Goal: Transaction & Acquisition: Book appointment/travel/reservation

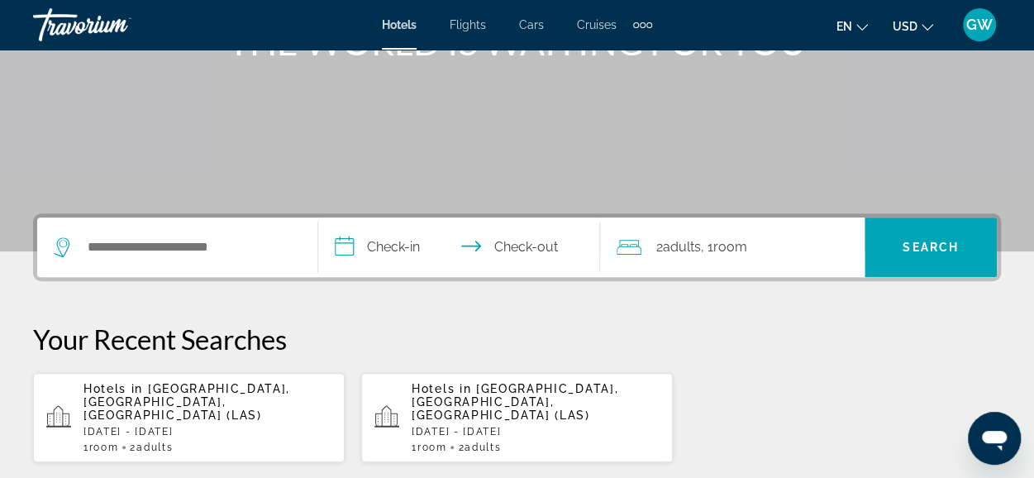
scroll to position [248, 0]
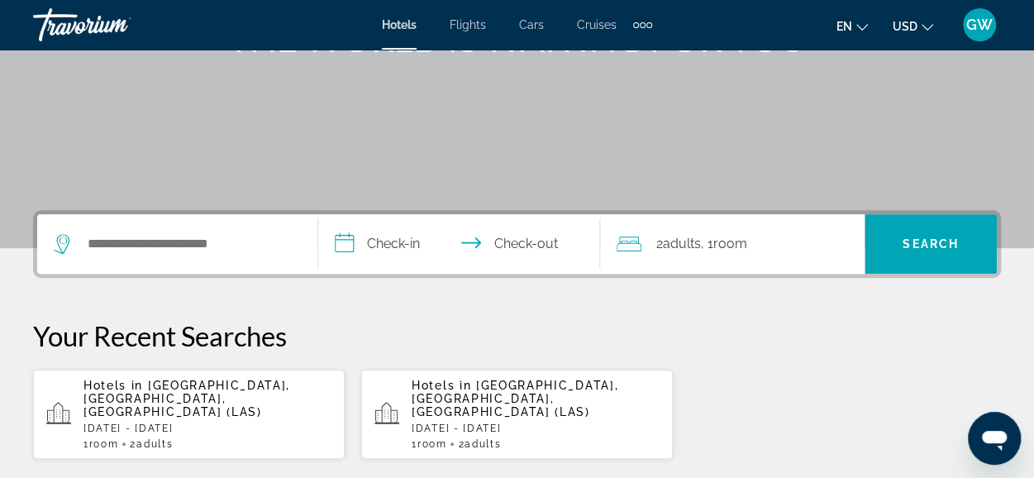
click at [176, 393] on p "Hotels in [GEOGRAPHIC_DATA], [GEOGRAPHIC_DATA], [GEOGRAPHIC_DATA] (LAS)" at bounding box center [207, 399] width 248 height 40
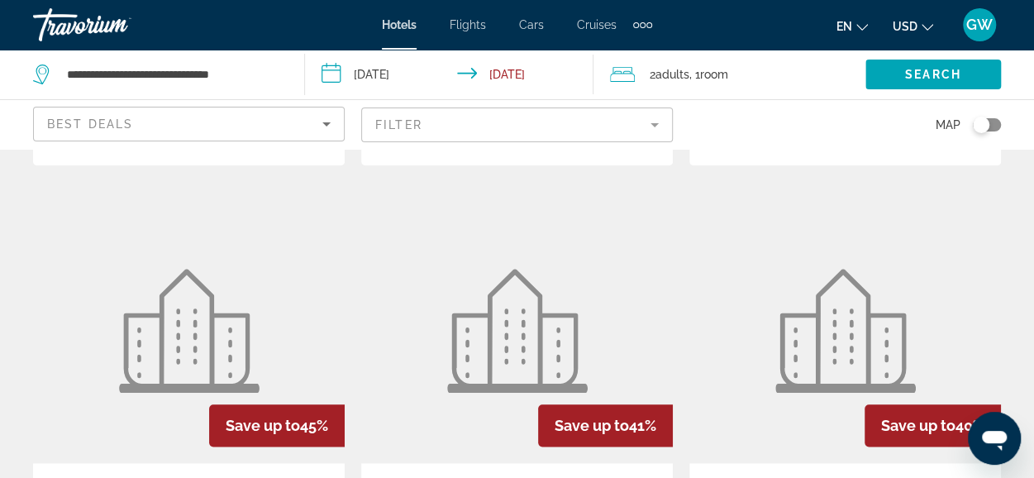
scroll to position [744, 0]
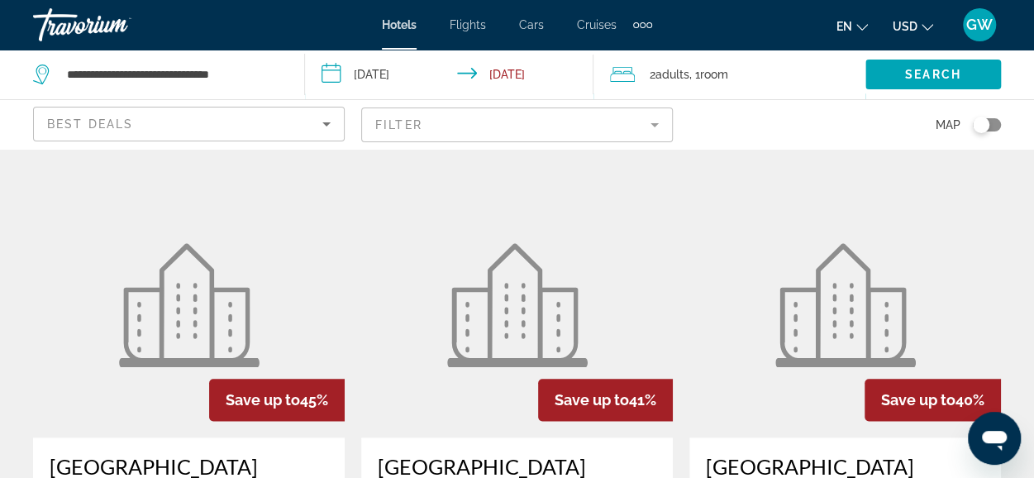
click at [504, 288] on img "Main content" at bounding box center [517, 305] width 141 height 124
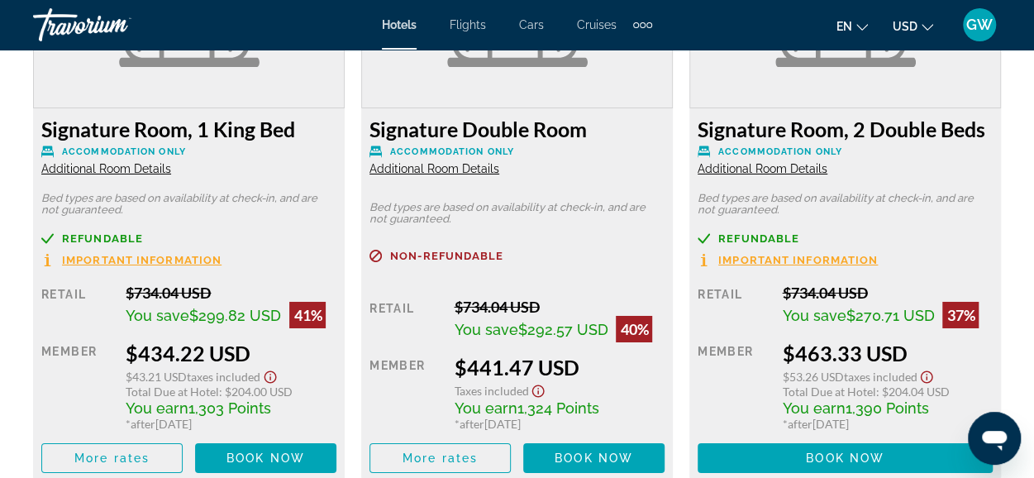
scroll to position [2810, 0]
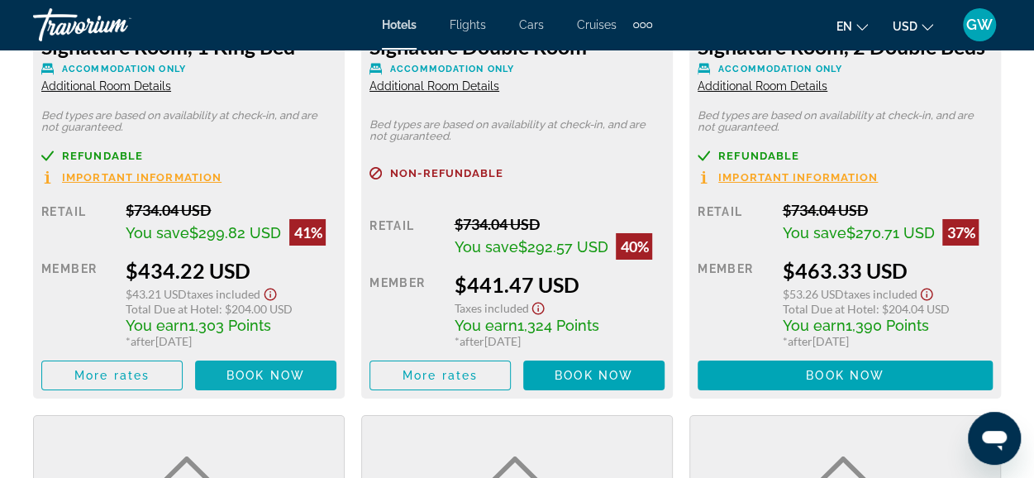
click at [268, 374] on span "Book now" at bounding box center [265, 375] width 79 height 13
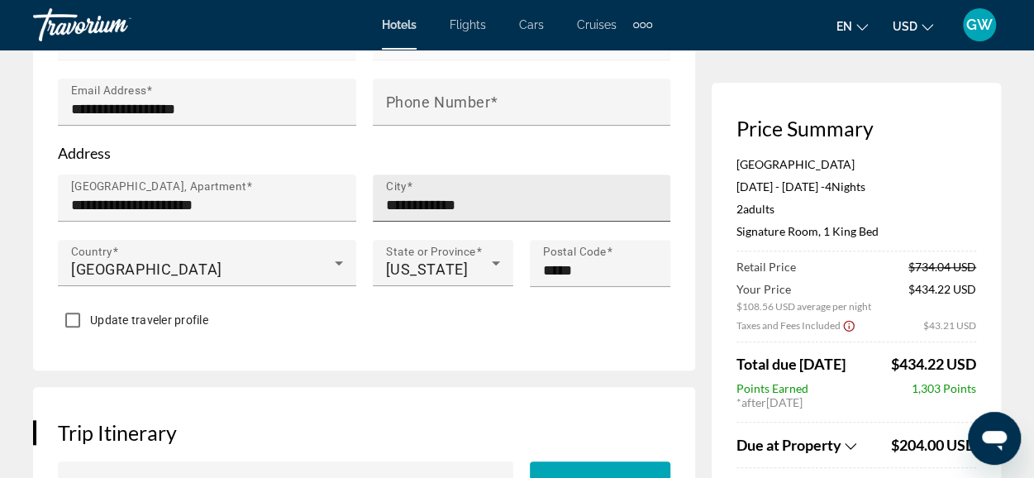
scroll to position [579, 0]
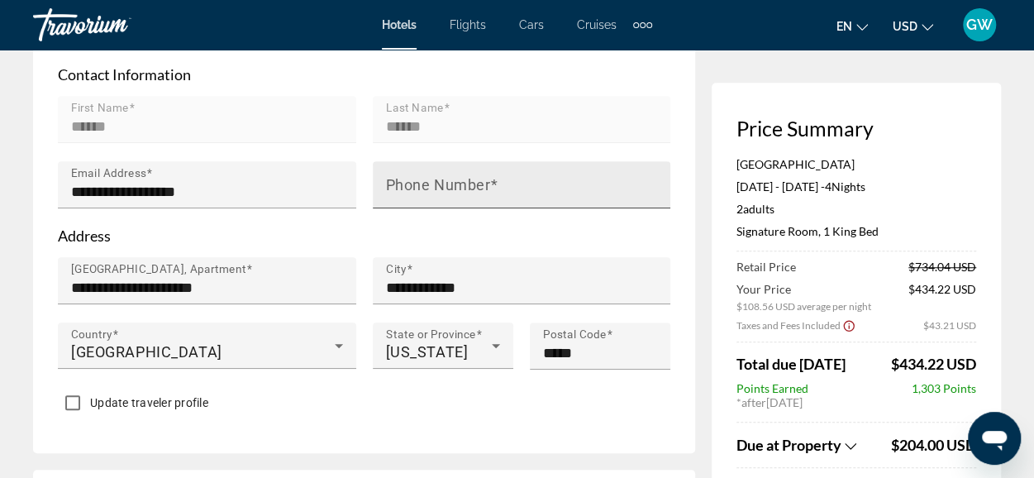
click at [417, 193] on mat-label "Phone Number" at bounding box center [438, 184] width 105 height 17
click at [417, 198] on input "Phone Number" at bounding box center [527, 192] width 282 height 20
type input "**********"
click at [464, 245] on p "Address" at bounding box center [364, 235] width 612 height 18
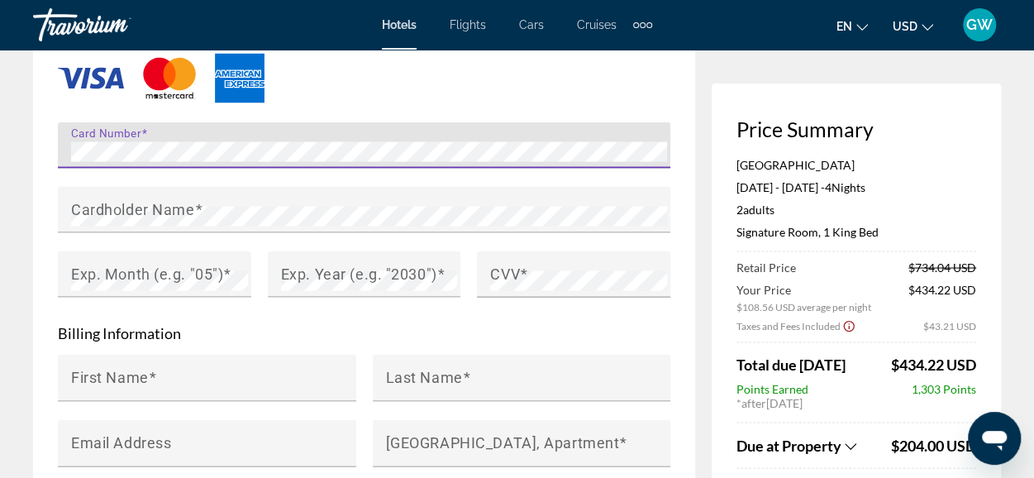
scroll to position [1451, 0]
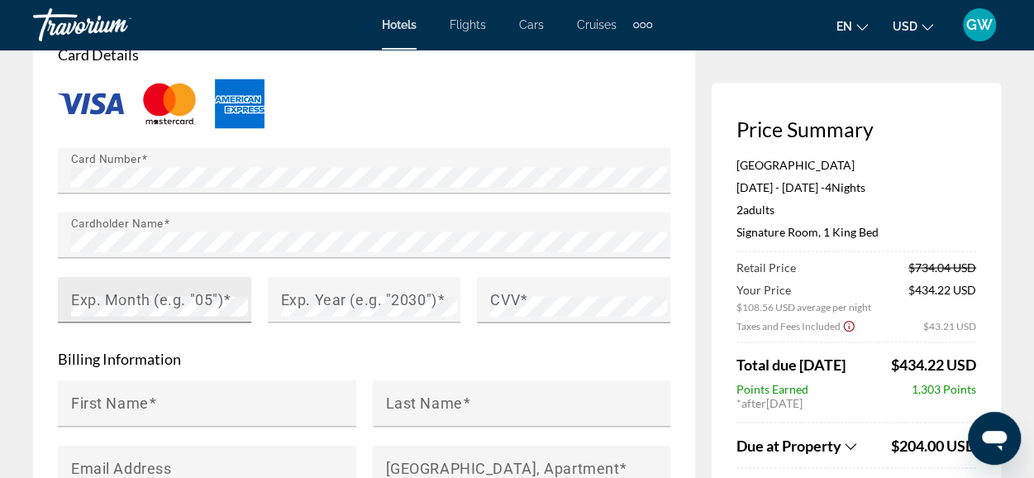
click at [178, 307] on mat-label "Exp. Month (e.g. "05")" at bounding box center [147, 298] width 152 height 17
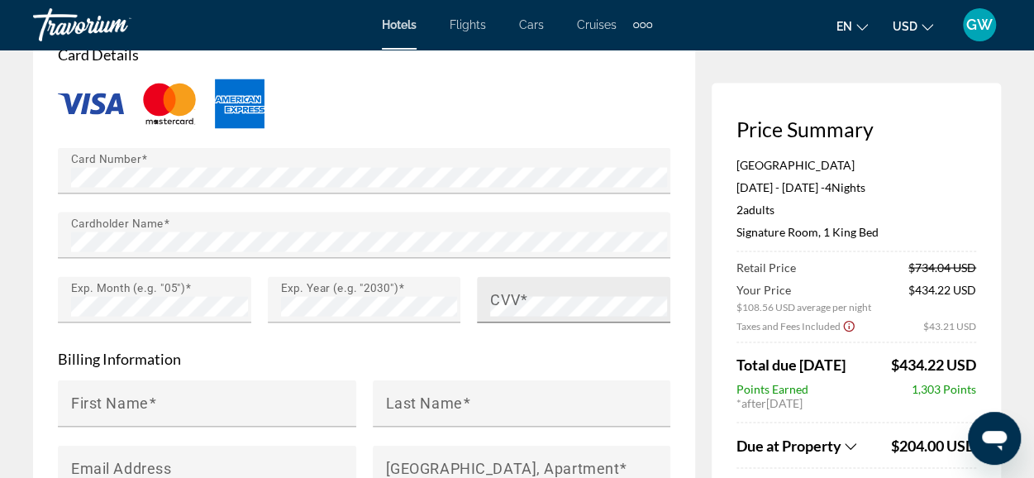
click at [489, 310] on div "CVV" at bounding box center [573, 299] width 193 height 46
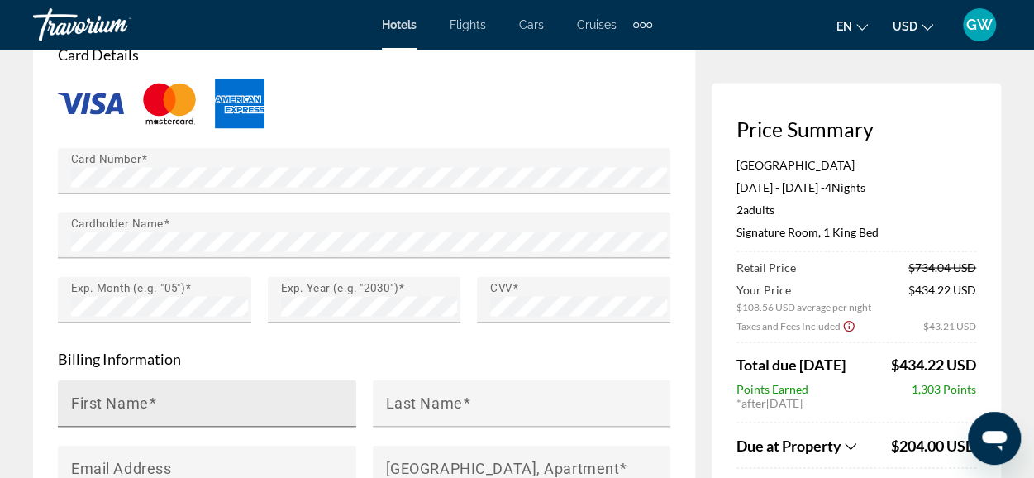
click at [150, 407] on span "Main content" at bounding box center [153, 401] width 8 height 17
click at [150, 407] on input "First Name" at bounding box center [212, 410] width 282 height 20
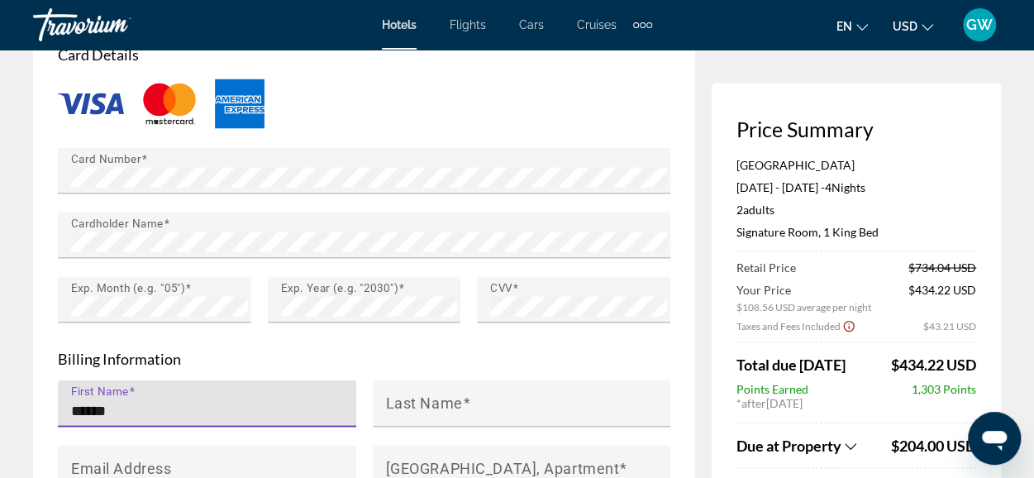
type input "******"
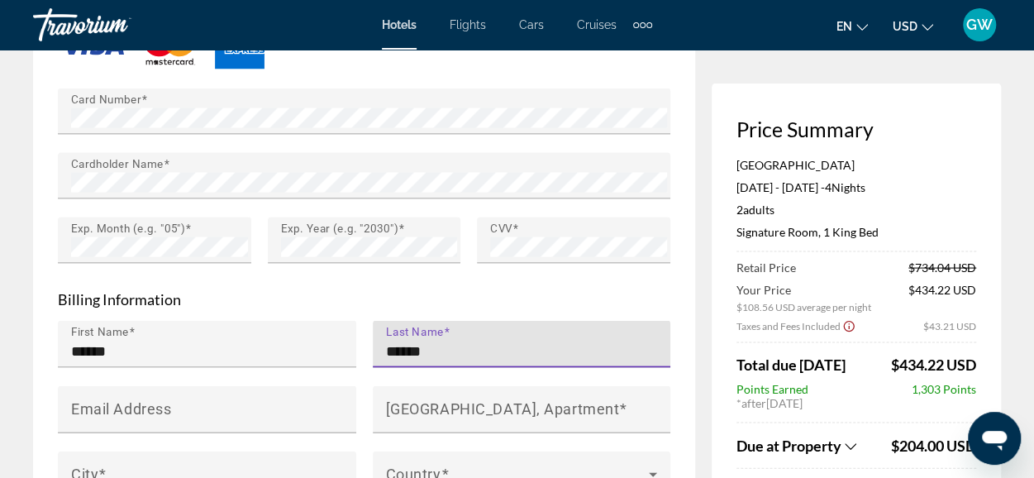
scroll to position [1616, 0]
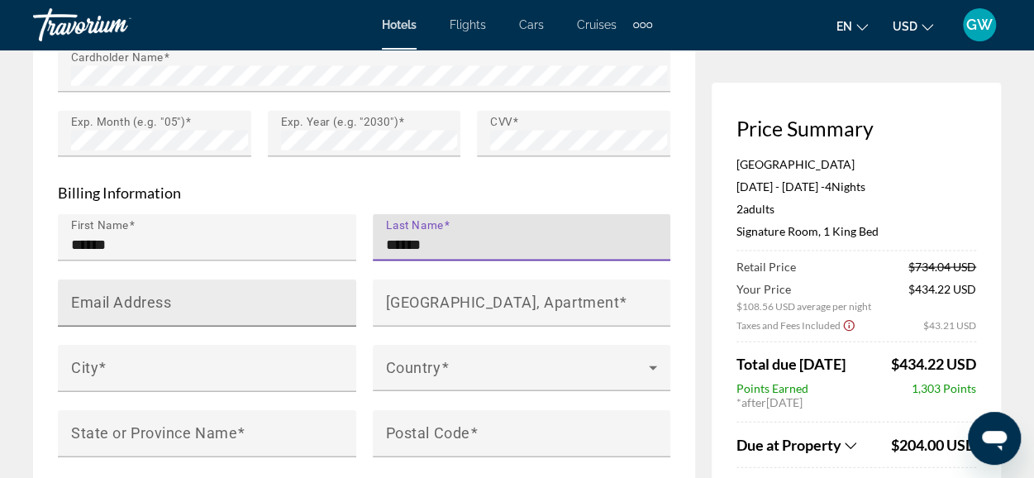
type input "******"
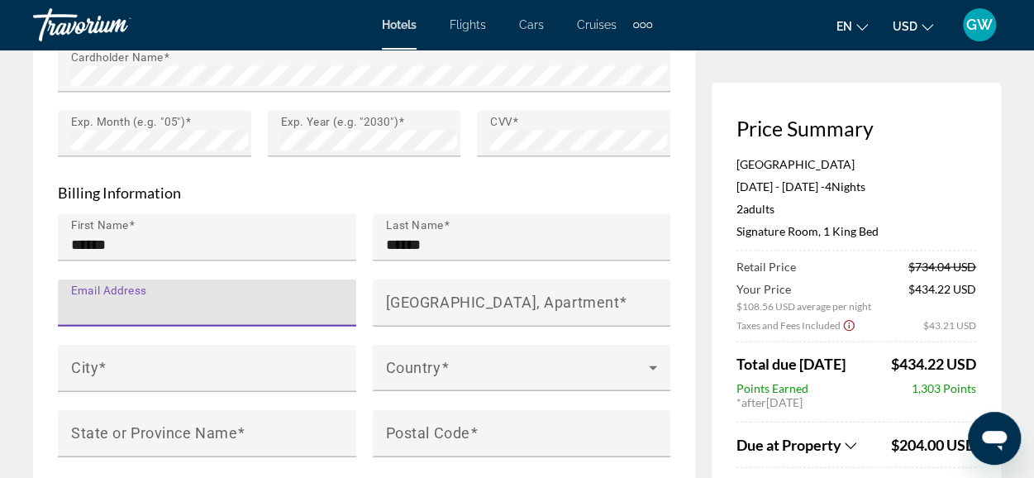
click at [241, 314] on input "Email Address" at bounding box center [212, 310] width 282 height 20
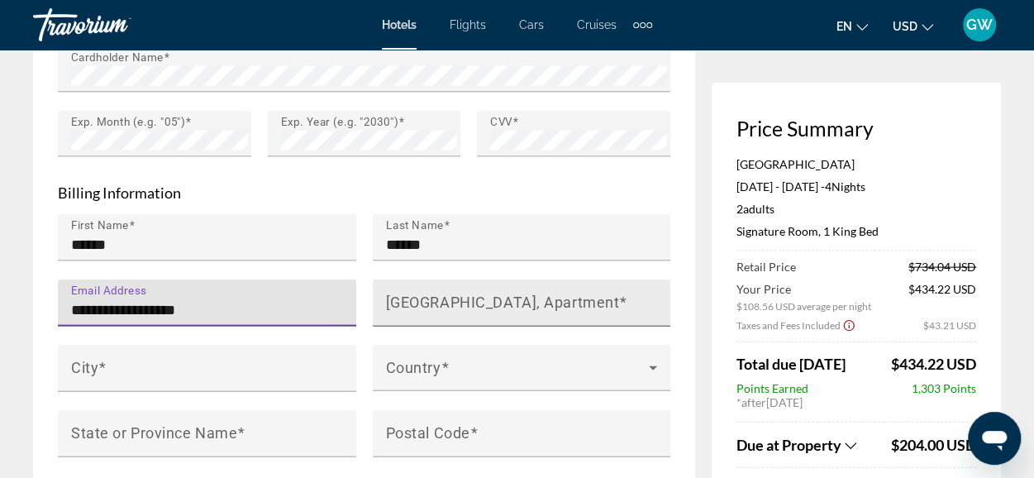
type input "**********"
click at [472, 311] on mat-label "[GEOGRAPHIC_DATA], Apartment" at bounding box center [503, 301] width 234 height 17
click at [472, 320] on input "[GEOGRAPHIC_DATA], Apartment" at bounding box center [527, 310] width 282 height 20
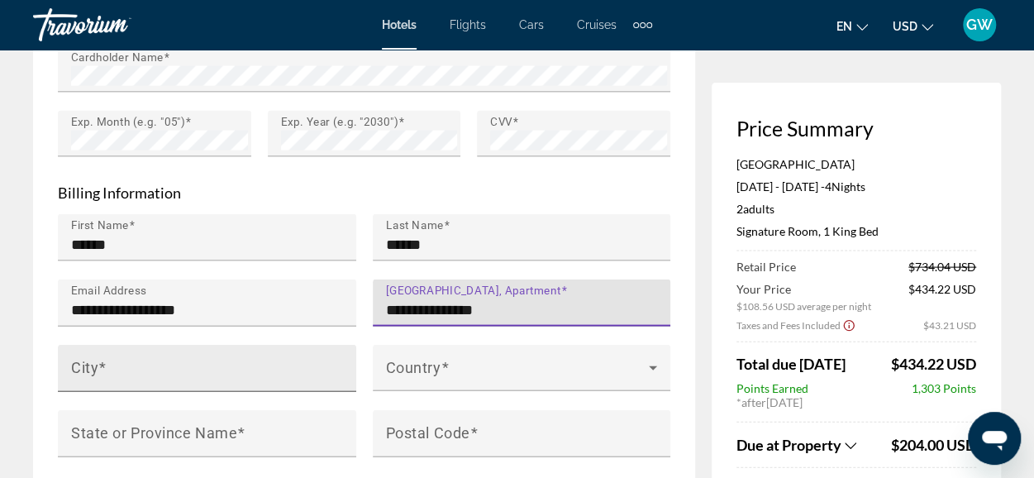
type input "**********"
click at [204, 380] on input "City" at bounding box center [212, 375] width 282 height 20
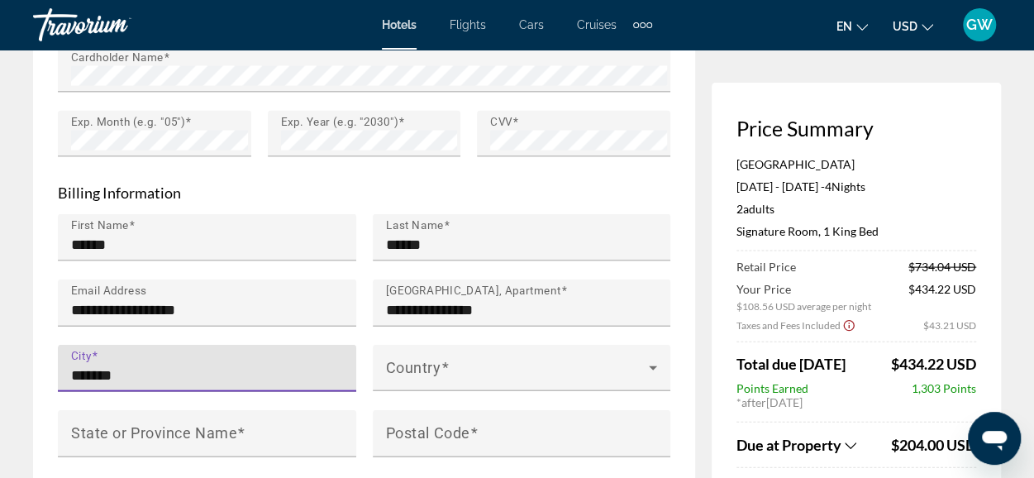
type input "*******"
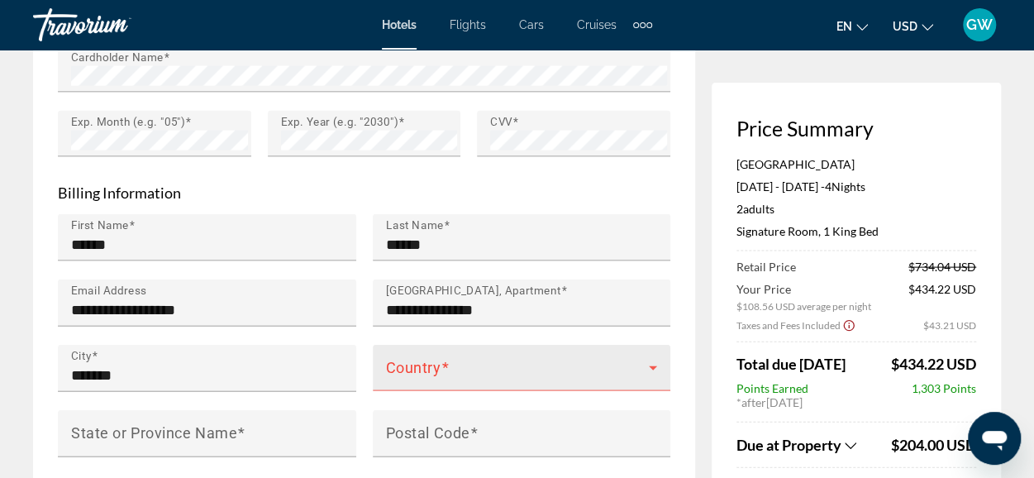
click at [512, 374] on div "Country" at bounding box center [522, 368] width 272 height 46
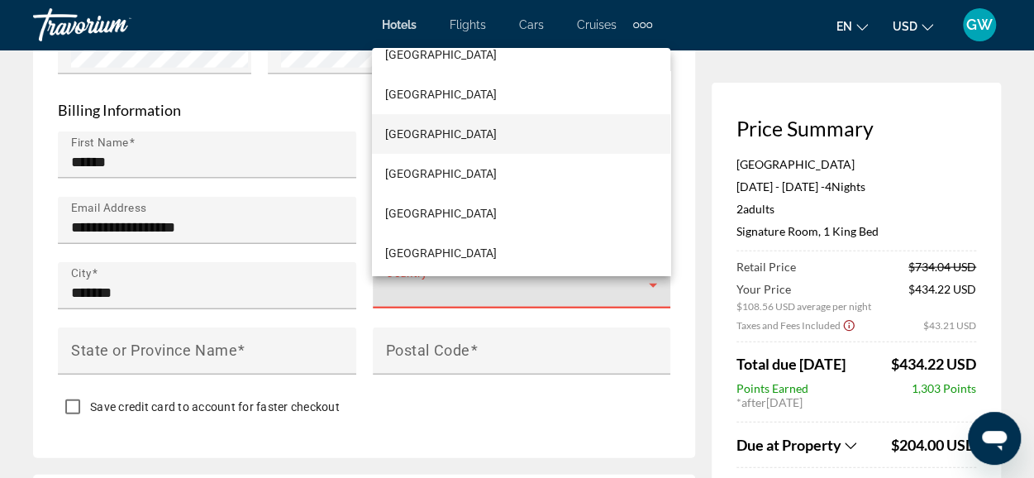
scroll to position [9505, 0]
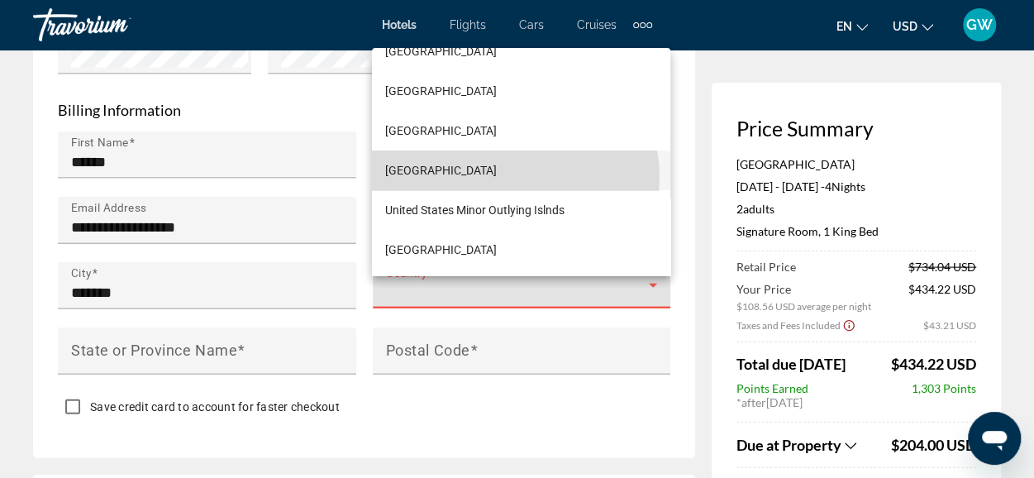
click at [514, 176] on mat-option "[GEOGRAPHIC_DATA]" at bounding box center [521, 170] width 298 height 40
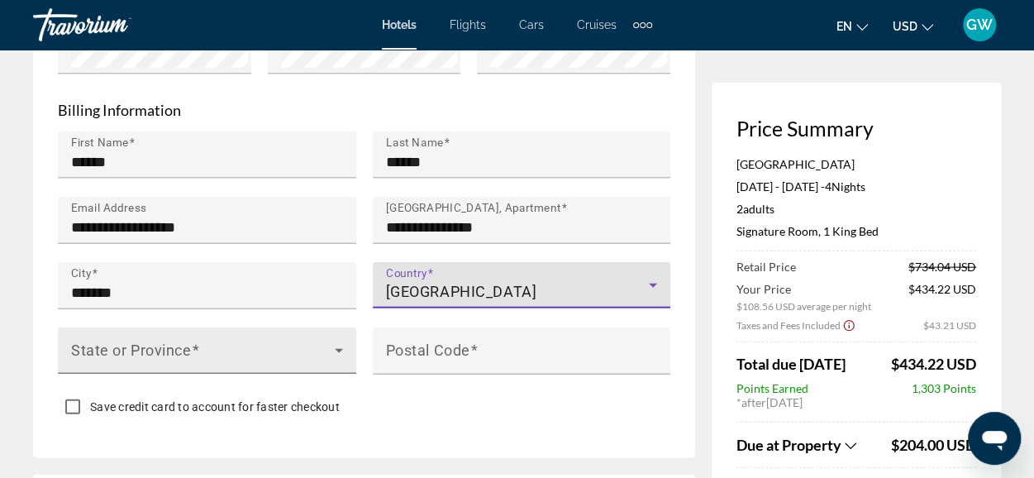
click at [240, 360] on span "Main content" at bounding box center [203, 357] width 264 height 20
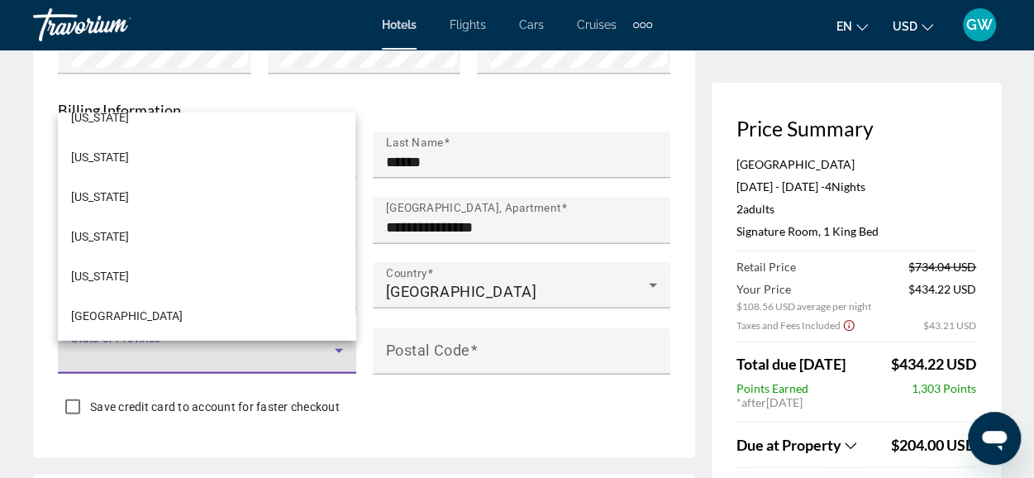
scroll to position [1640, 0]
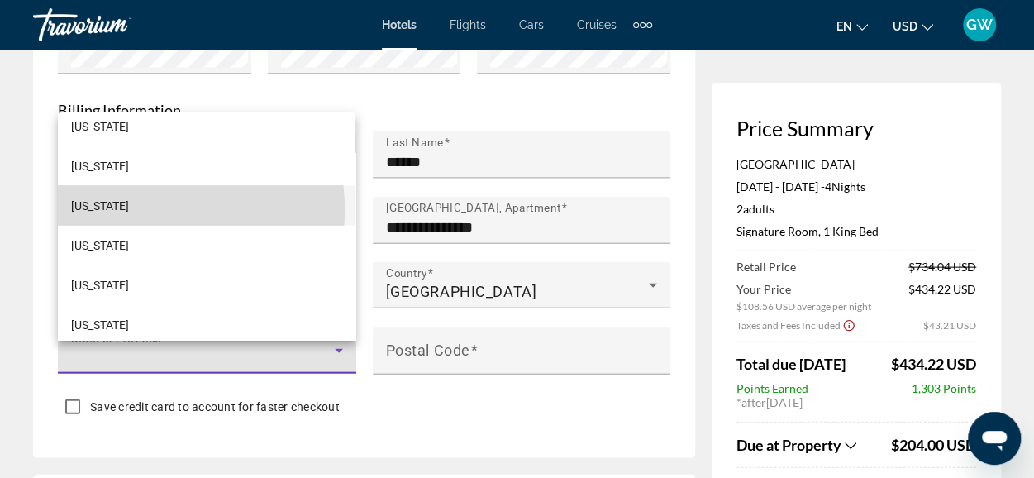
click at [123, 208] on span "[US_STATE]" at bounding box center [100, 205] width 58 height 20
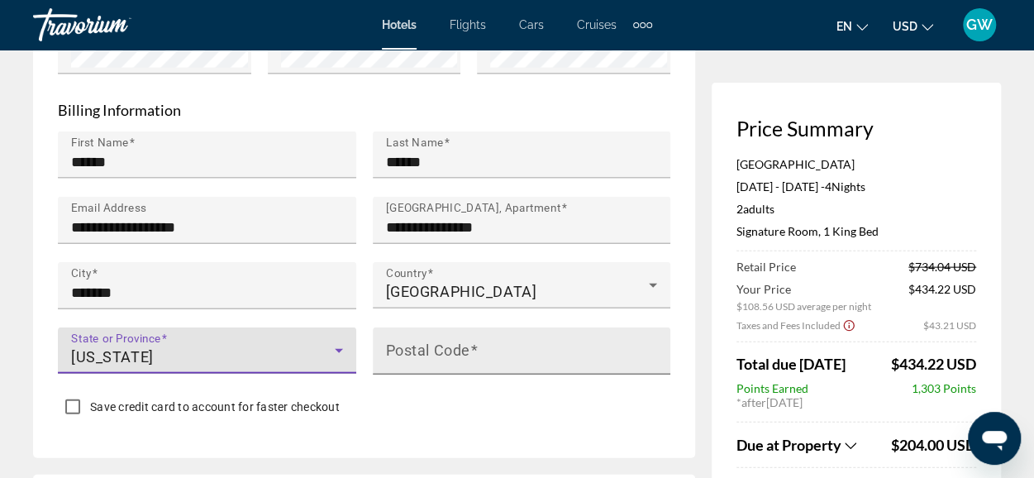
click at [449, 359] on mat-label "Postal Code" at bounding box center [428, 349] width 84 height 17
click at [449, 365] on input "Postal Code" at bounding box center [527, 358] width 282 height 20
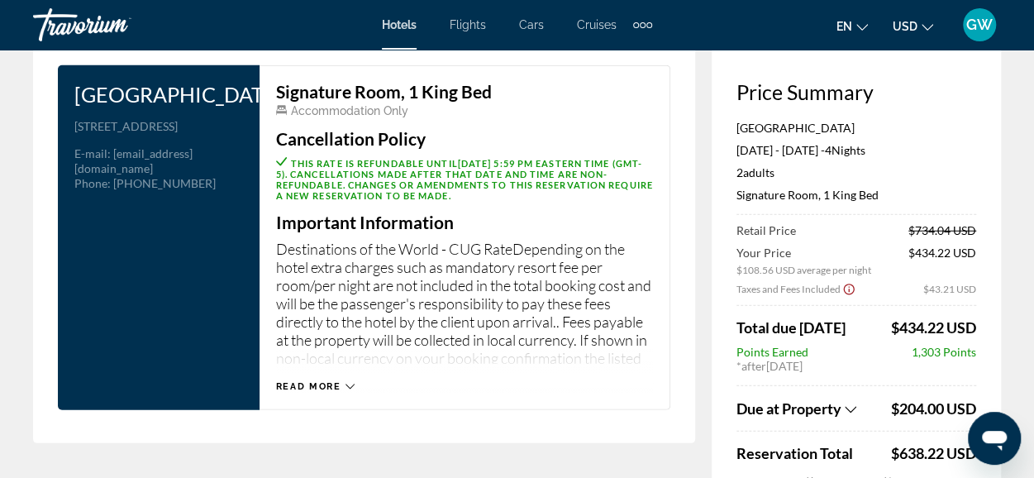
scroll to position [2194, 0]
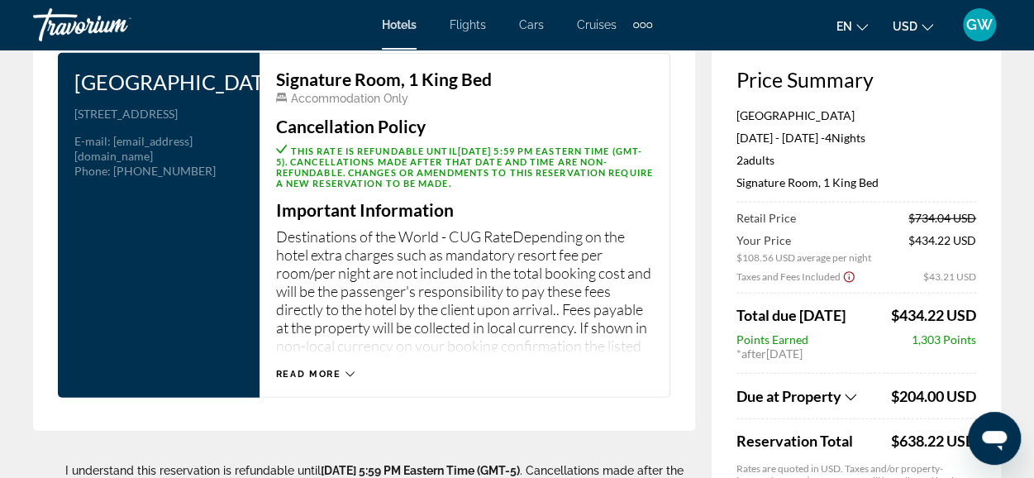
type input "*****"
click at [353, 379] on icon "Main content" at bounding box center [349, 373] width 9 height 9
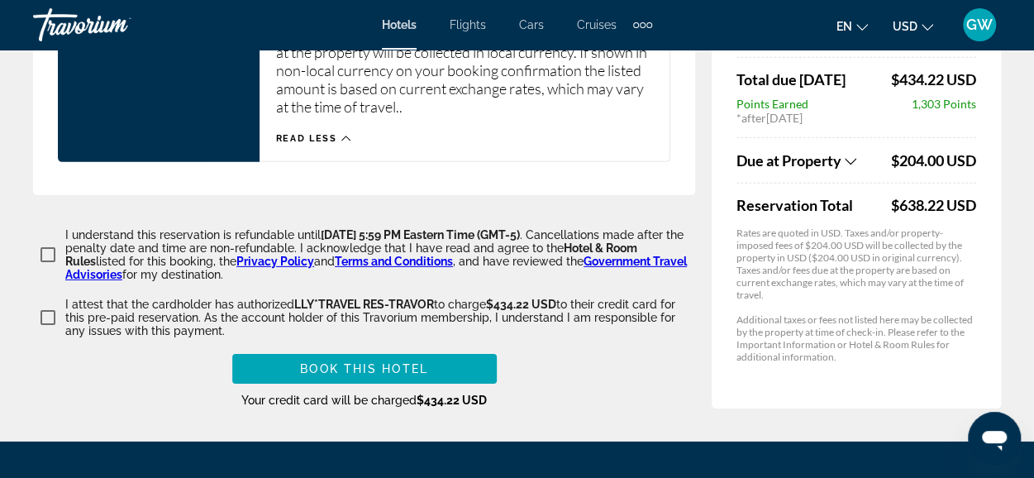
scroll to position [2480, 0]
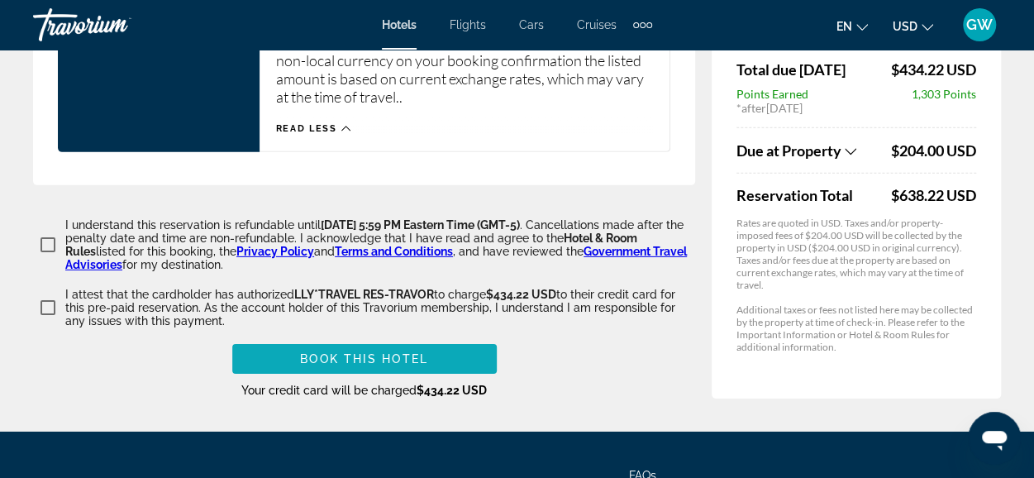
click at [359, 365] on span "Book this hotel" at bounding box center [364, 358] width 128 height 13
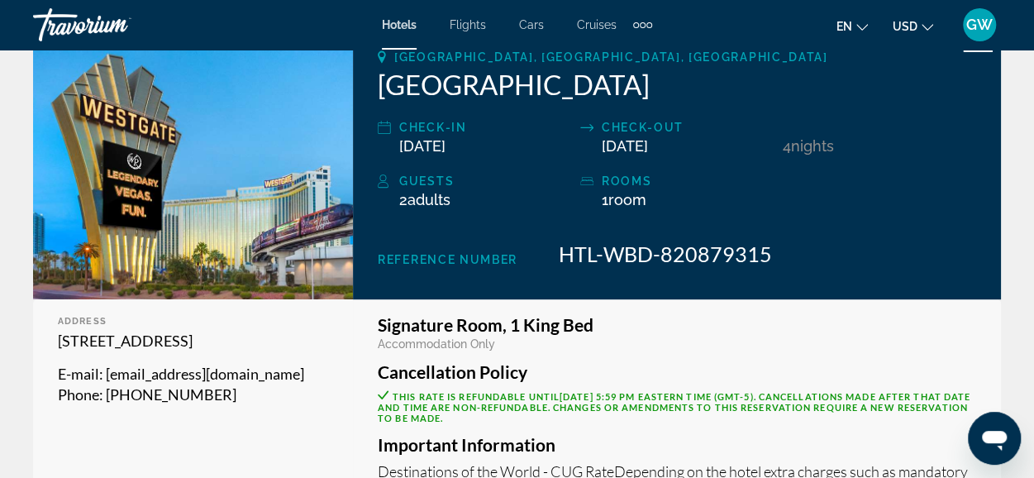
scroll to position [331, 0]
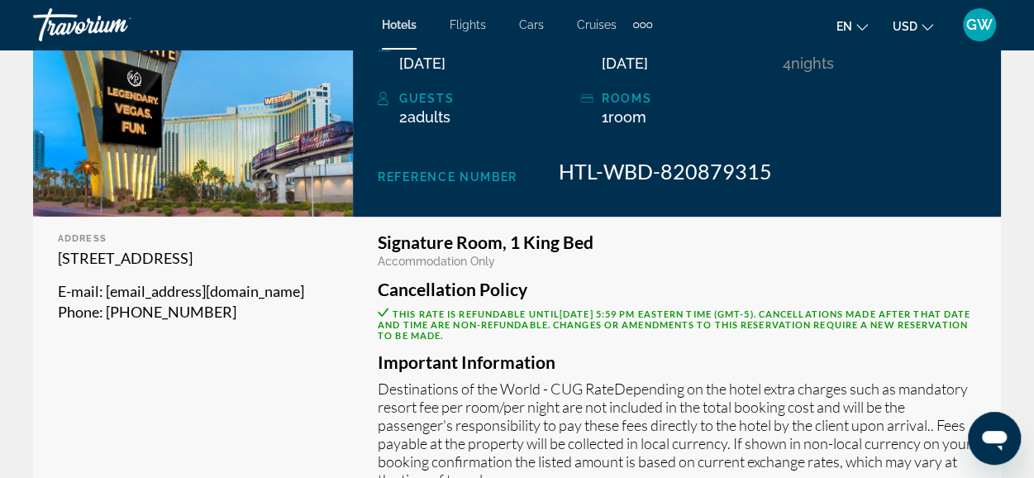
click at [984, 26] on span "GW" at bounding box center [979, 25] width 26 height 17
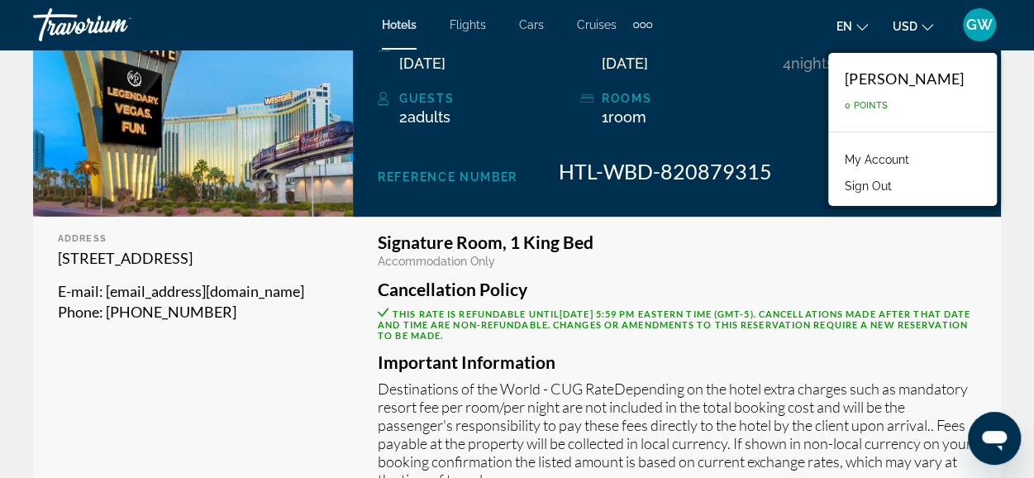
click at [896, 194] on button "Sign Out" at bounding box center [868, 185] width 64 height 21
